Goal: Task Accomplishment & Management: Complete application form

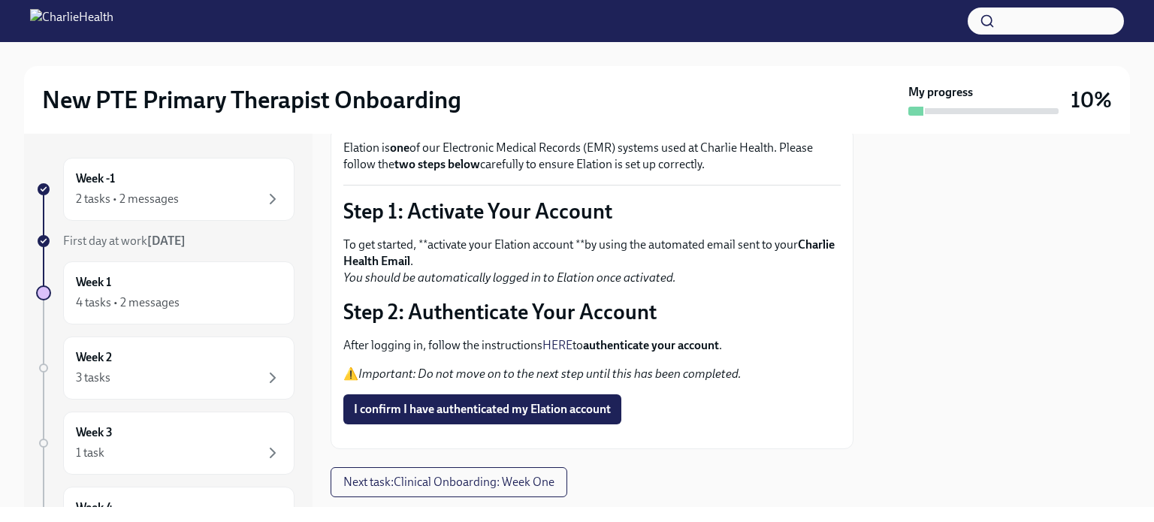
scroll to position [96, 0]
click at [173, 301] on div "4 tasks • 2 messages" at bounding box center [128, 303] width 104 height 17
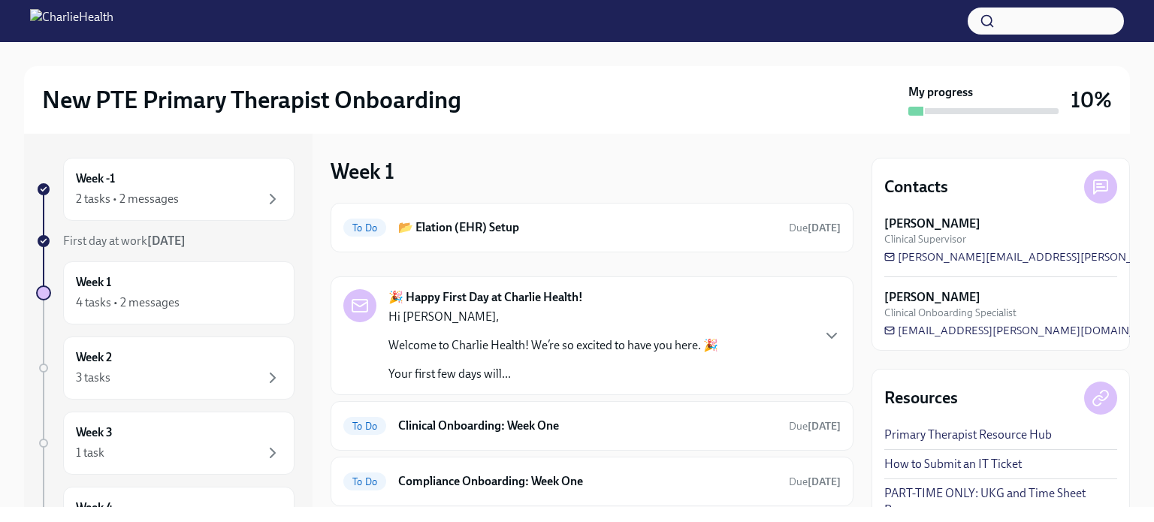
click at [556, 252] on div "To Do 📂 Elation (EHR) Setup Due [DATE]" at bounding box center [592, 228] width 523 height 50
click at [531, 233] on h6 "📂 Elation (EHR) Setup" at bounding box center [587, 227] width 379 height 17
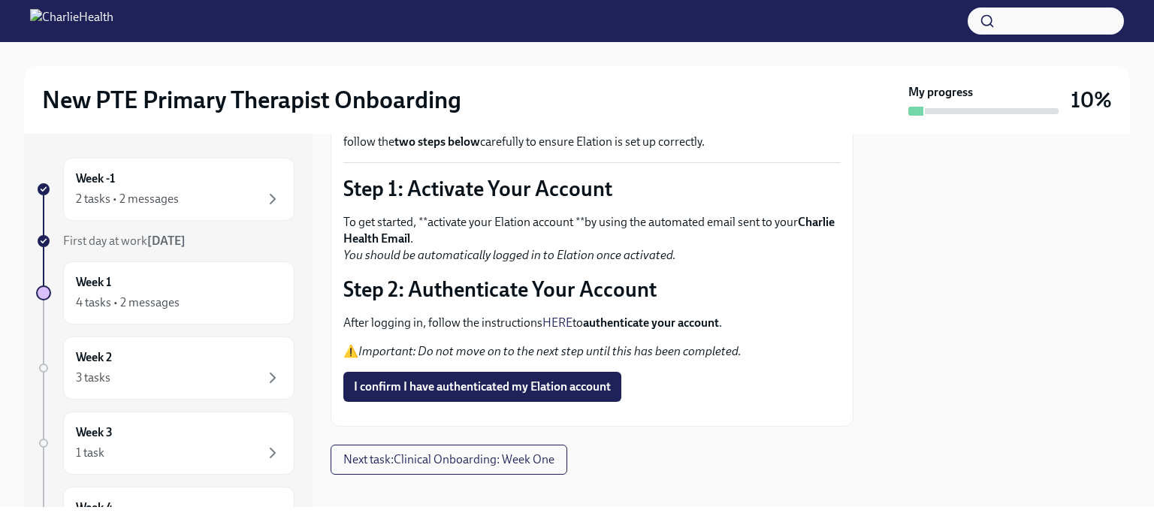
scroll to position [104, 0]
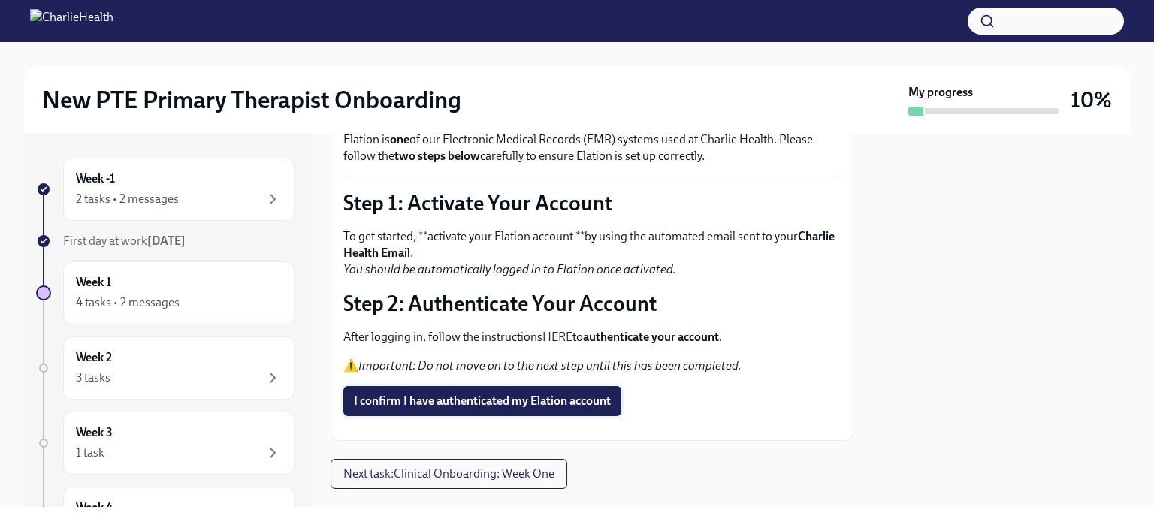
click at [556, 400] on span "I confirm I have authenticated my Elation account" at bounding box center [482, 401] width 257 height 15
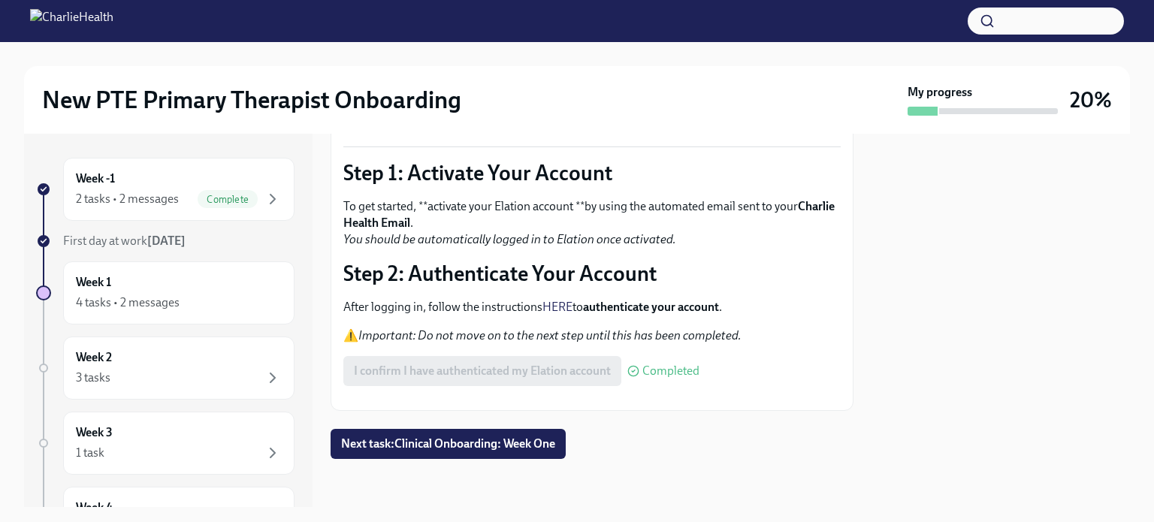
scroll to position [171, 0]
click at [525, 449] on span "Next task : Clinical Onboarding: Week One" at bounding box center [448, 444] width 214 height 15
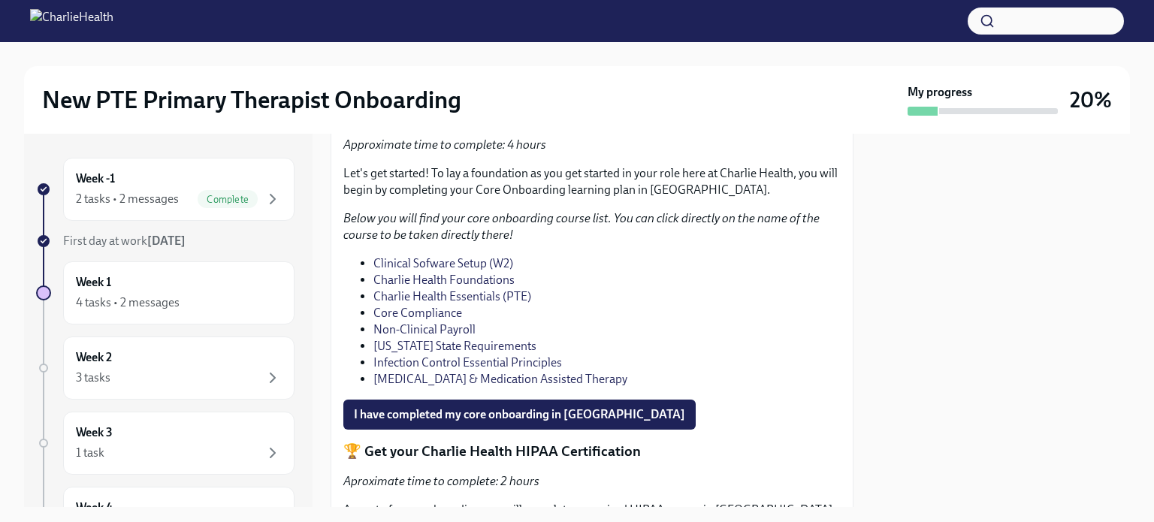
scroll to position [978, 0]
